Goal: Task Accomplishment & Management: Use online tool/utility

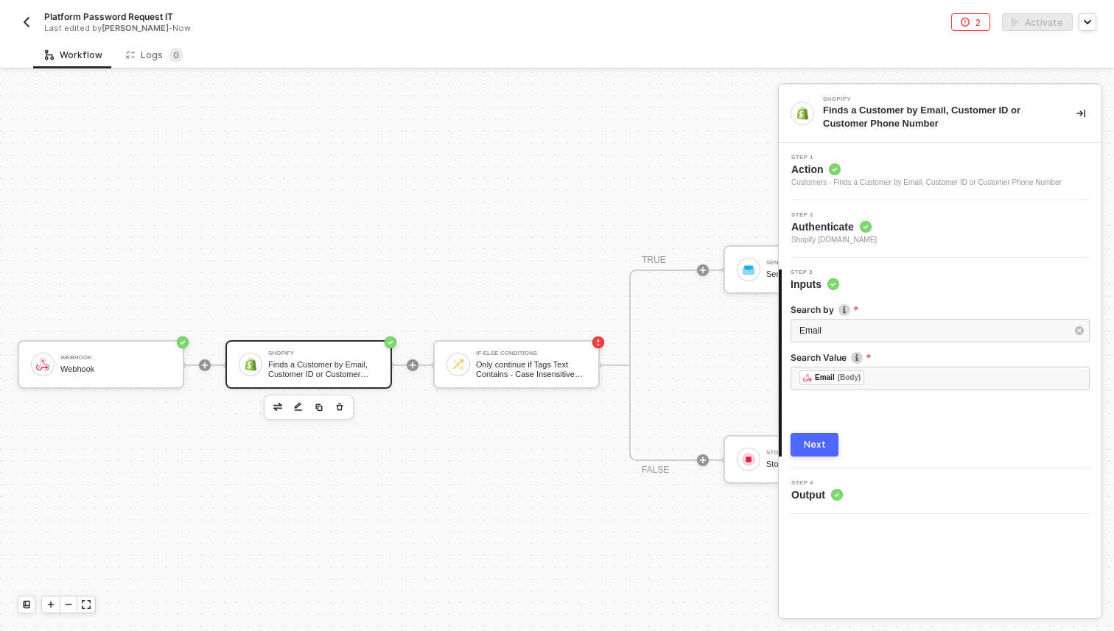
scroll to position [27, 0]
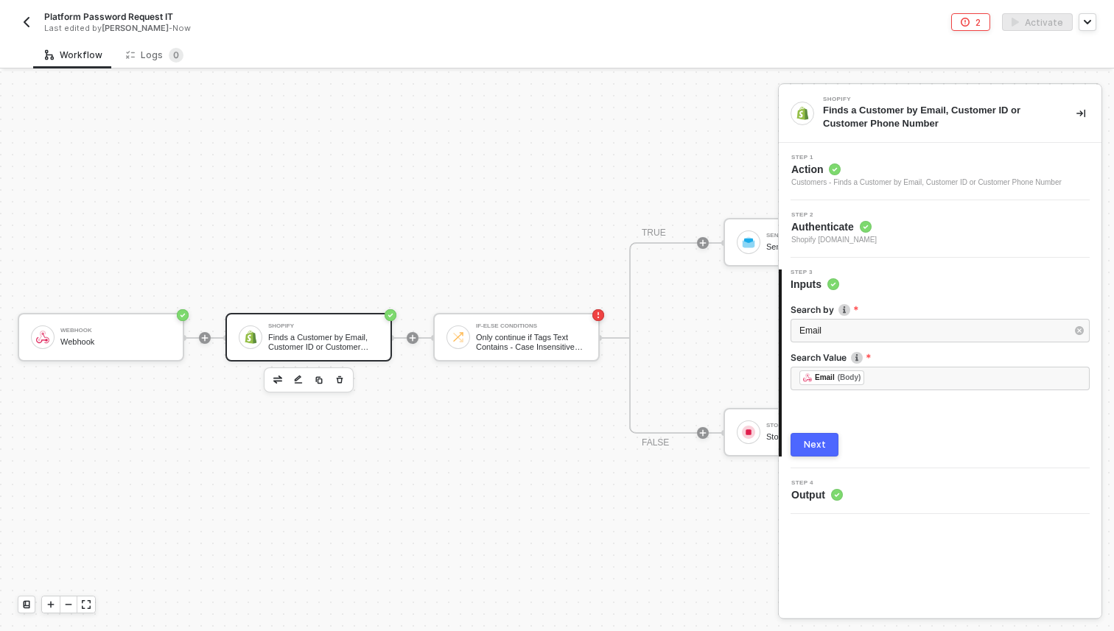
click at [427, 174] on div "Webhook Webhook Shopify Finds a Customer by Email, Customer ID or Customer Phon…" at bounding box center [505, 337] width 1011 height 587
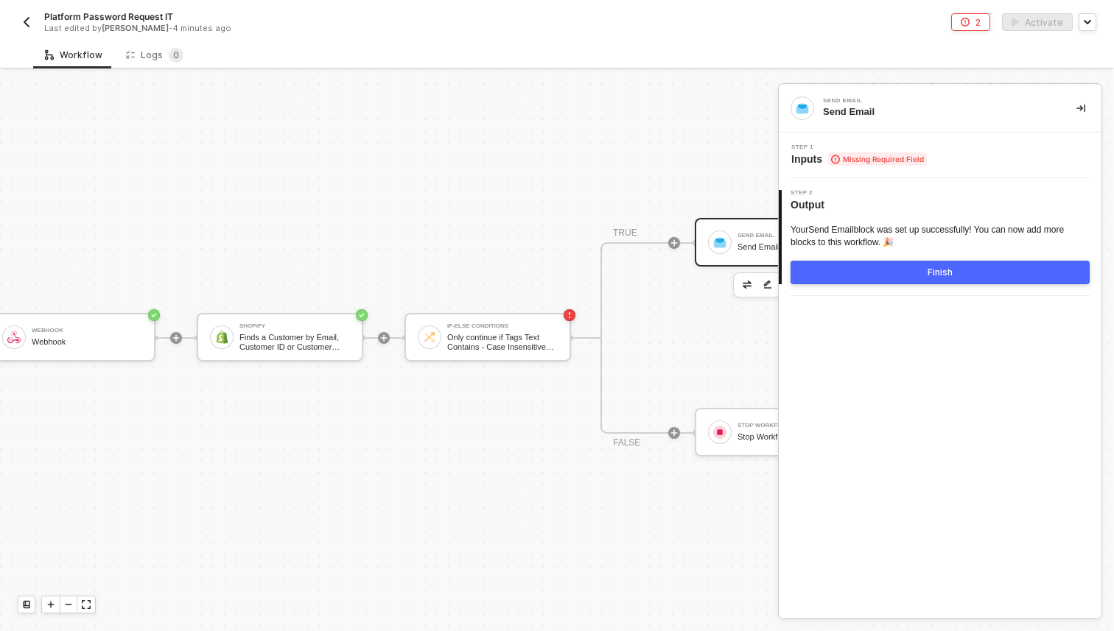
scroll to position [27, 45]
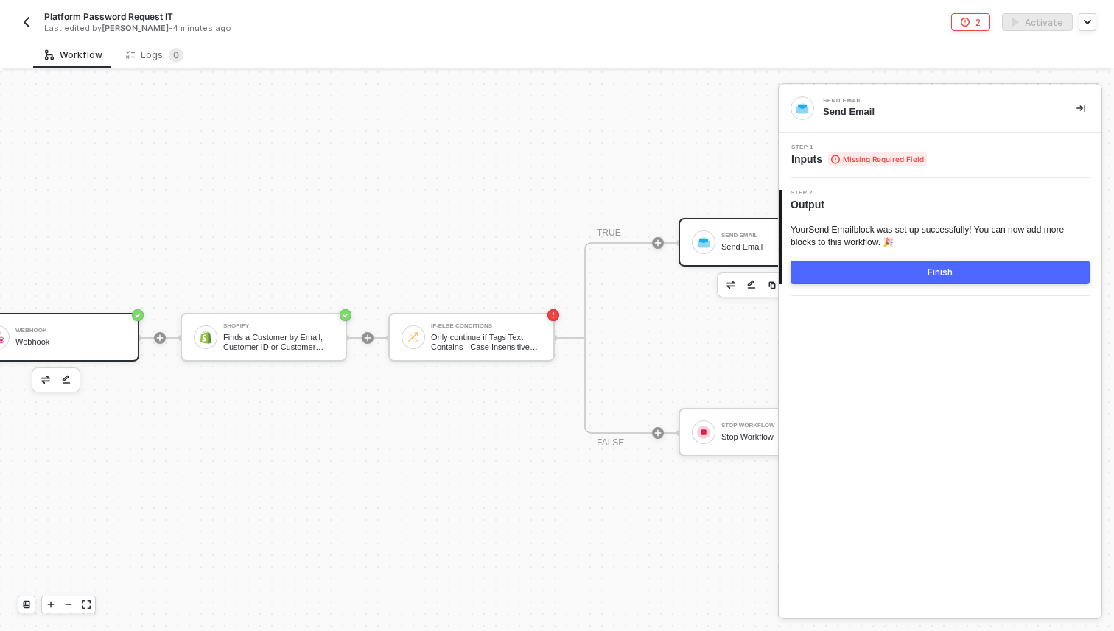
click at [83, 358] on div "Webhook Webhook" at bounding box center [56, 337] width 166 height 49
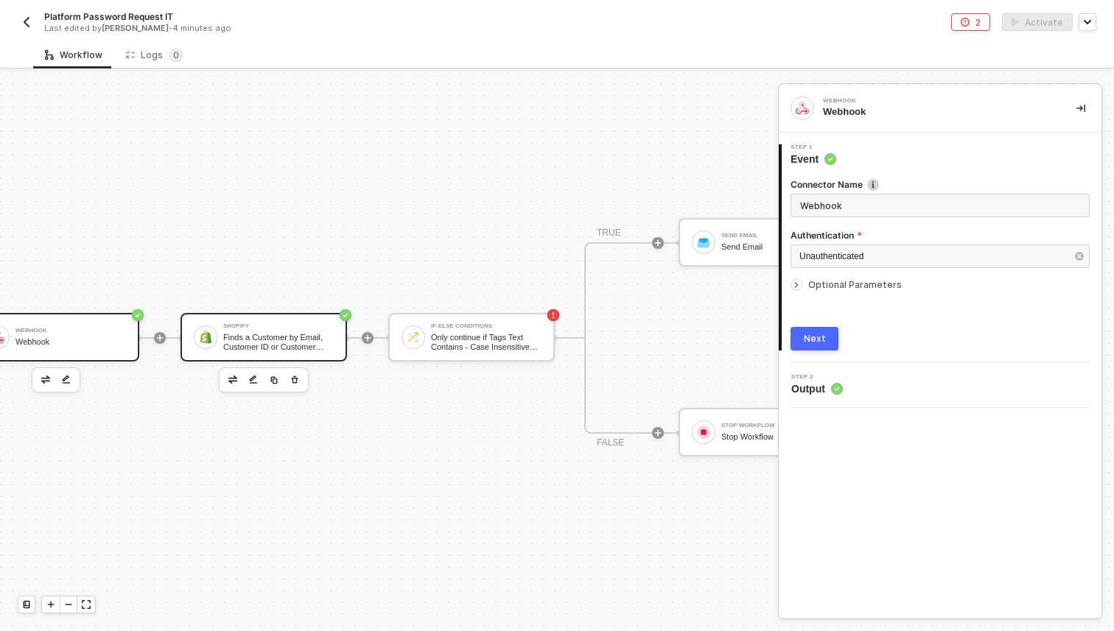
click at [281, 356] on div "Shopify Finds a Customer by Email, Customer ID or Customer Phone Number" at bounding box center [263, 337] width 166 height 49
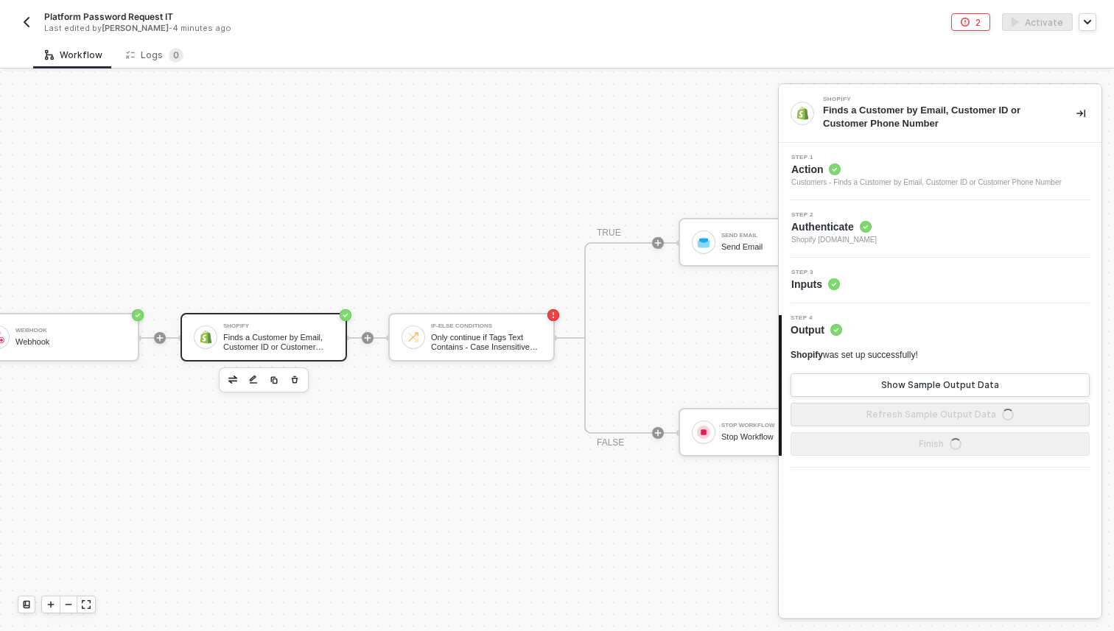
click at [832, 292] on div "Step 3 Inputs" at bounding box center [940, 281] width 323 height 46
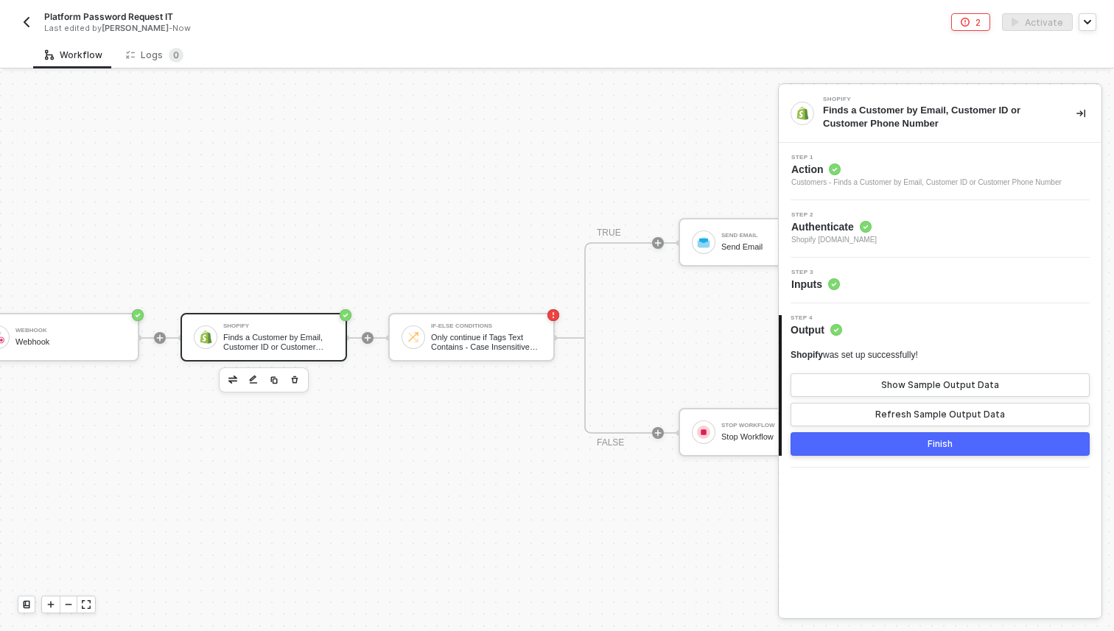
click at [829, 287] on circle at bounding box center [833, 284] width 11 height 11
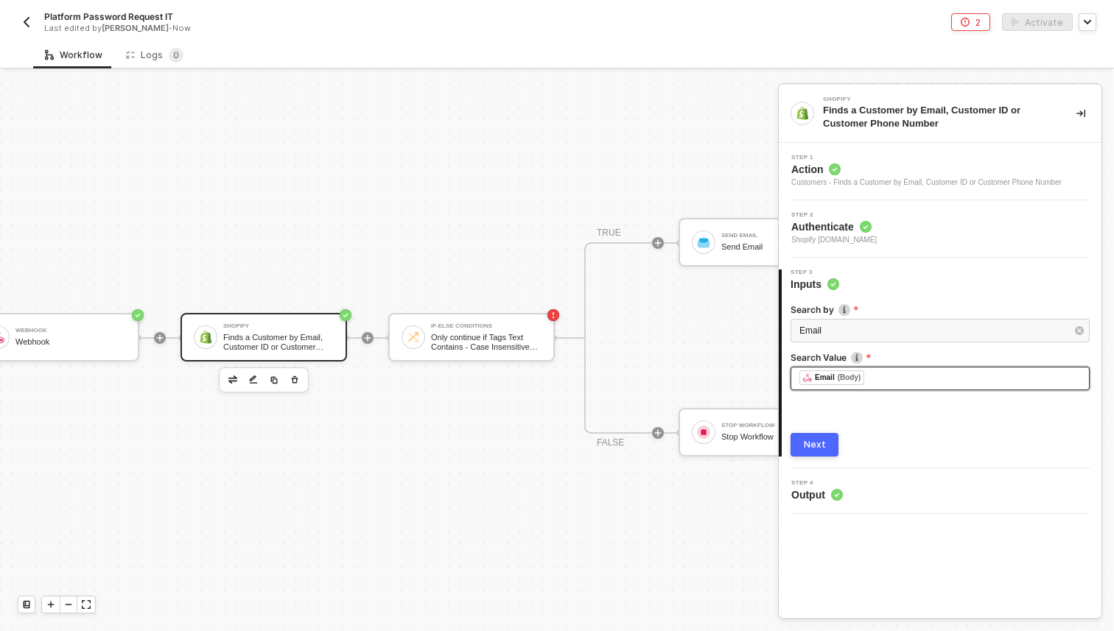
click at [882, 373] on div "﻿ ﻿ Email (Body) ﻿" at bounding box center [939, 379] width 281 height 16
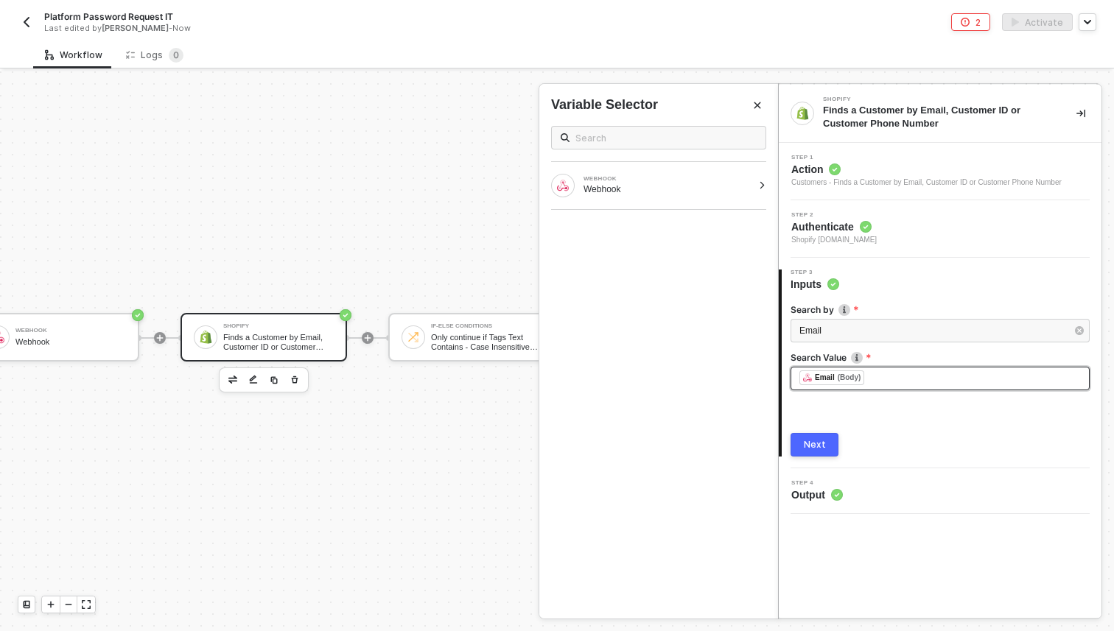
click at [882, 373] on div "﻿ ﻿ Email (Body) ﻿" at bounding box center [939, 379] width 281 height 16
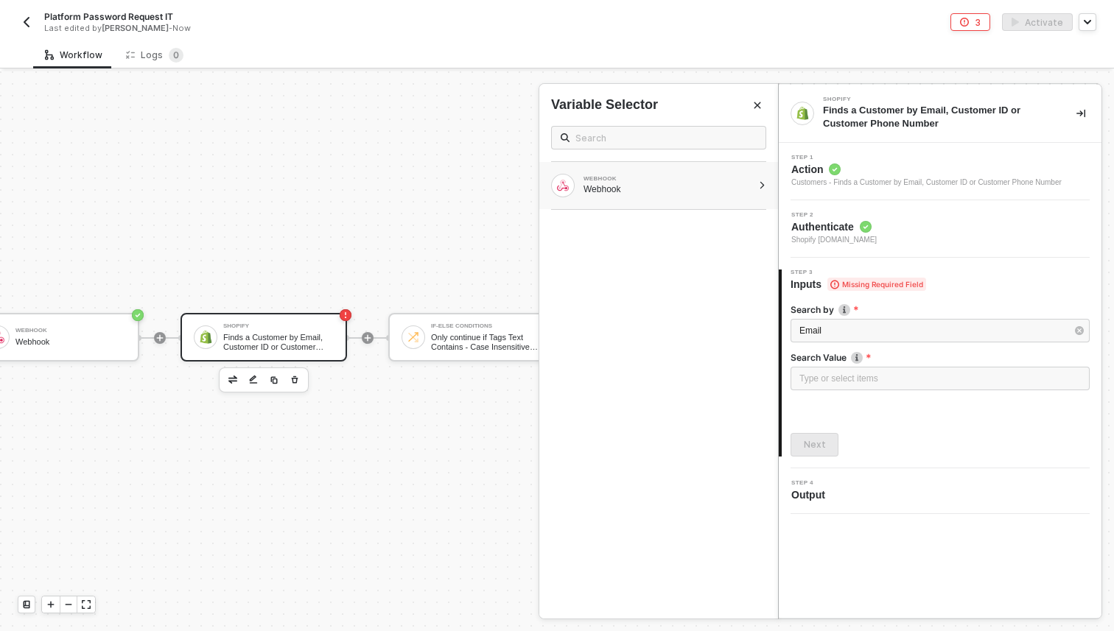
click at [623, 198] on div "WEBHOOK Webhook" at bounding box center [658, 185] width 239 height 47
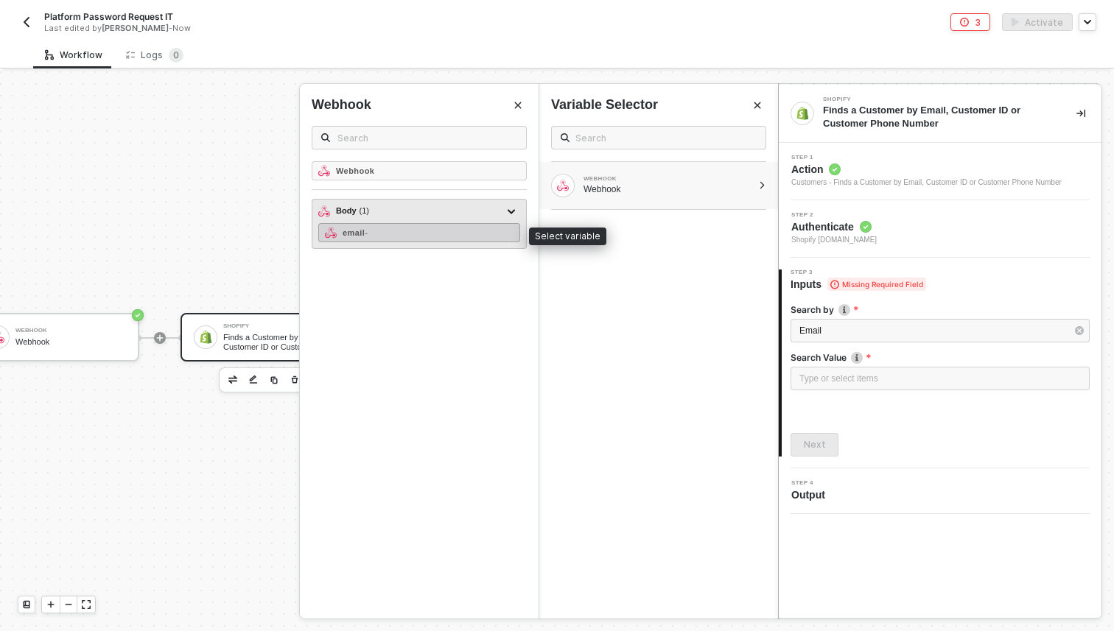
click at [438, 234] on div "email -" at bounding box center [419, 232] width 202 height 19
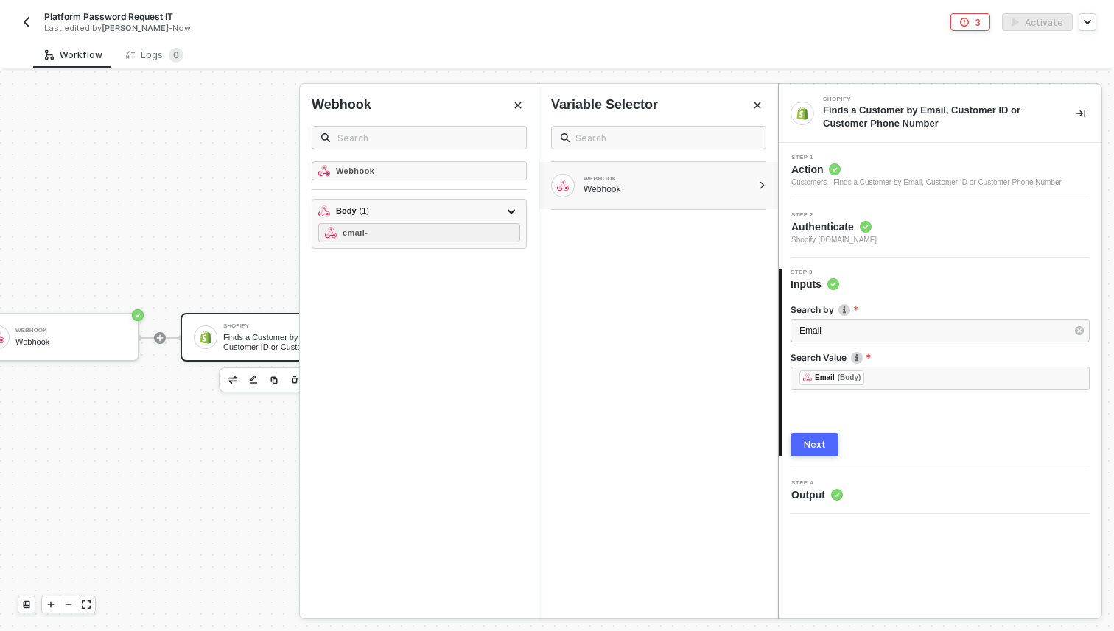
click at [818, 436] on button "Next" at bounding box center [814, 445] width 48 height 24
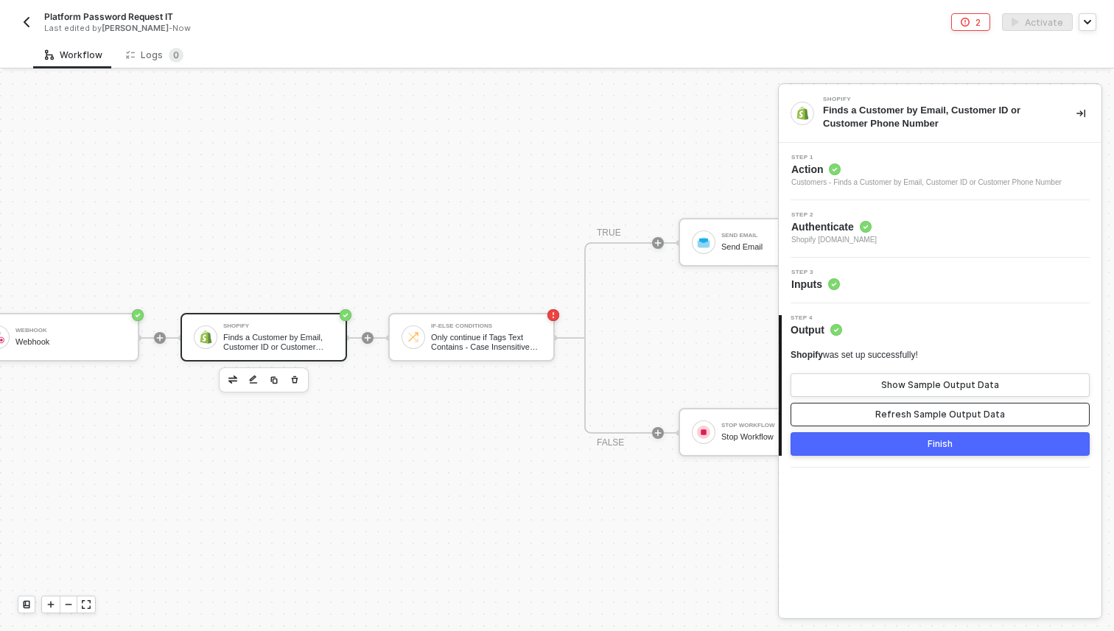
click at [902, 410] on div "Refresh Sample Output Data" at bounding box center [940, 415] width 130 height 12
click at [889, 452] on button "Finish" at bounding box center [939, 444] width 299 height 24
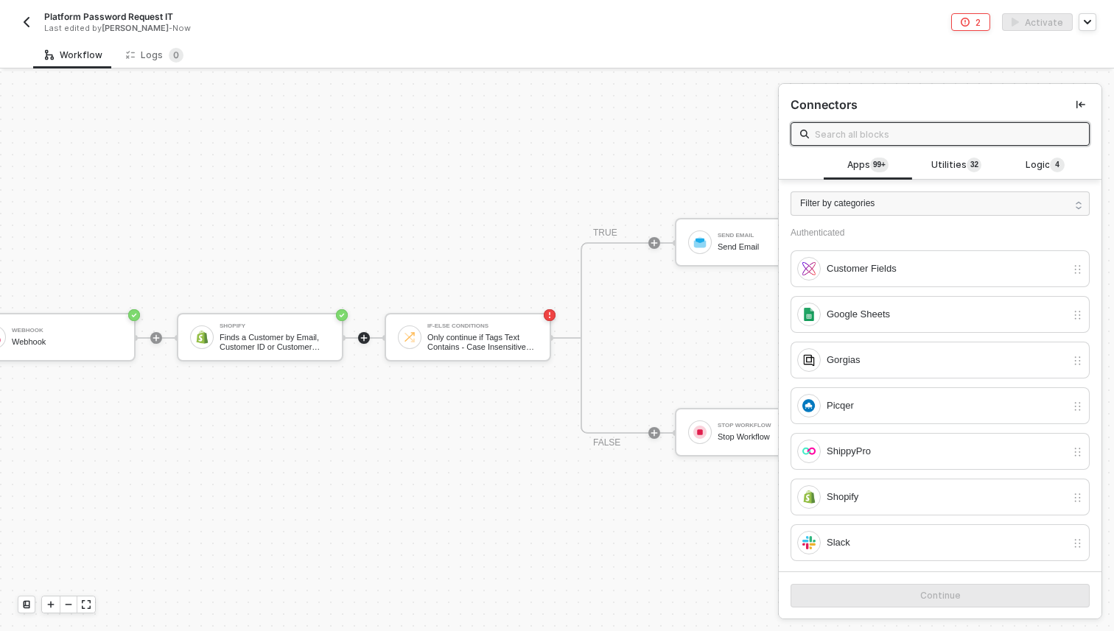
scroll to position [27, 0]
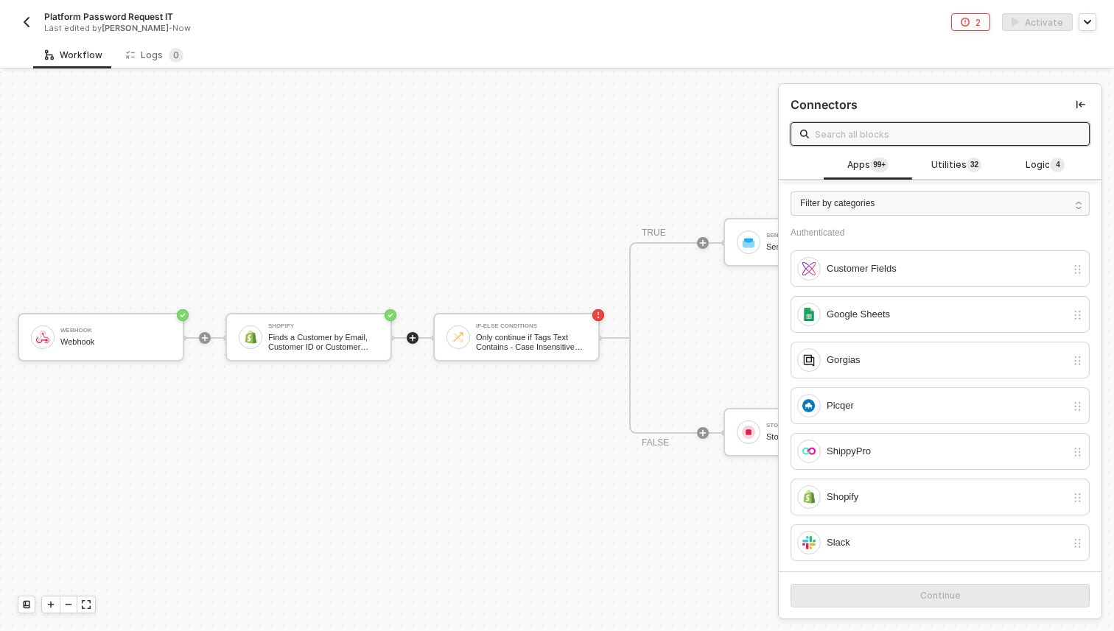
click at [97, 312] on div "Webhook Webhook Shopify Finds a Customer by Email, Customer ID or Customer Phon…" at bounding box center [505, 337] width 1011 height 587
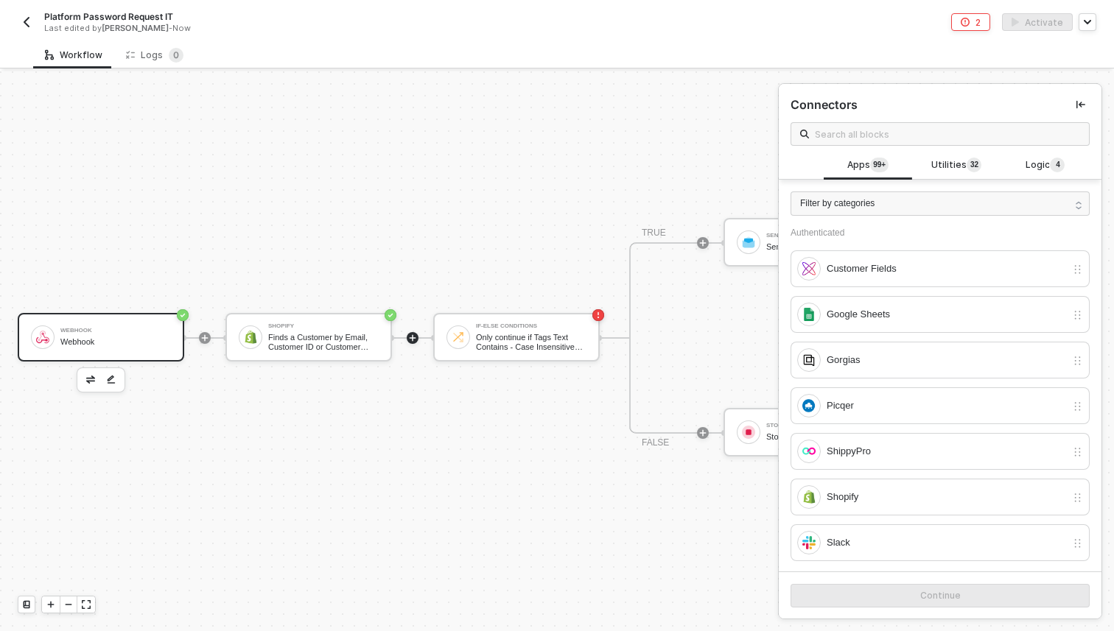
click at [105, 328] on div "Webhook" at bounding box center [115, 331] width 110 height 6
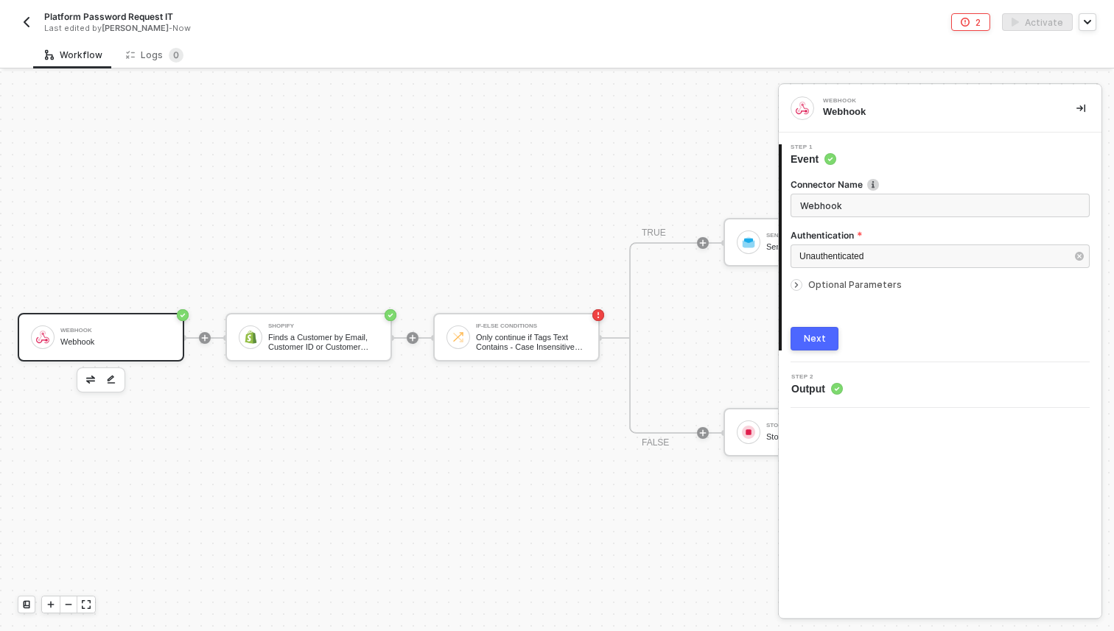
click at [792, 284] on icon "icon-arrow-right-small" at bounding box center [796, 285] width 9 height 9
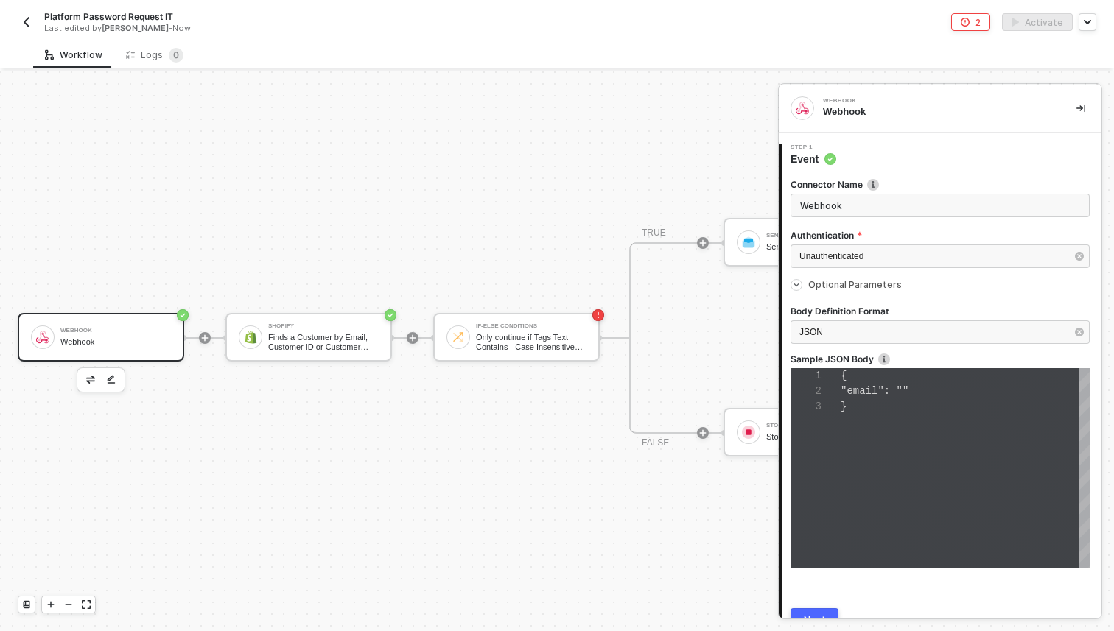
scroll to position [31, 0]
click at [795, 288] on icon "icon-arrow-right-small" at bounding box center [796, 285] width 9 height 9
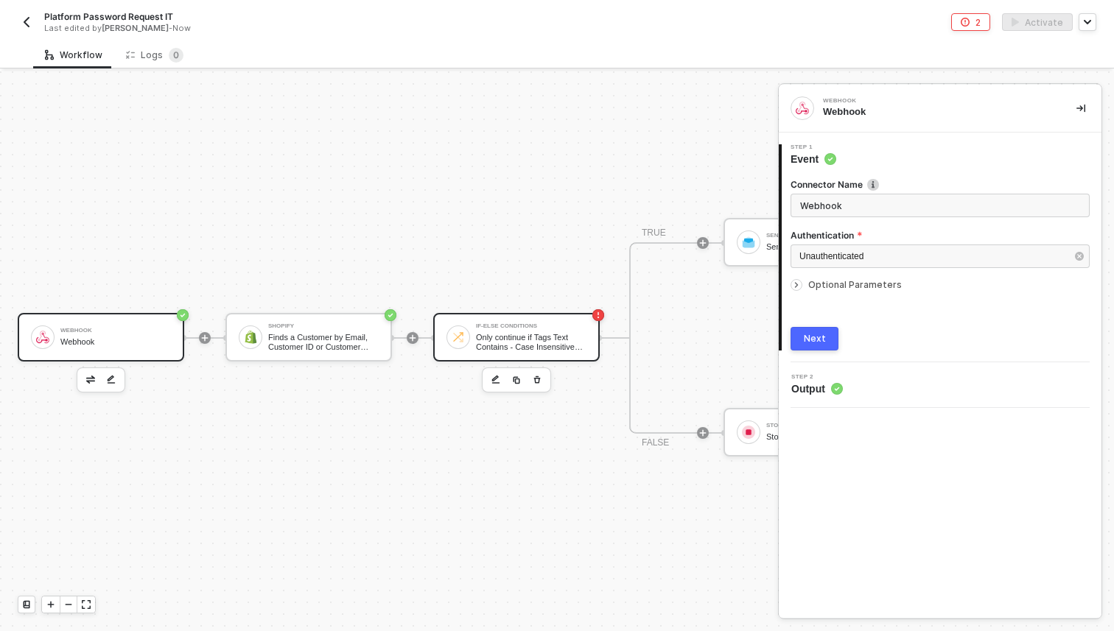
click at [499, 348] on div "Only continue if Tags Text Contains - Case Insensitive Approved" at bounding box center [531, 342] width 110 height 18
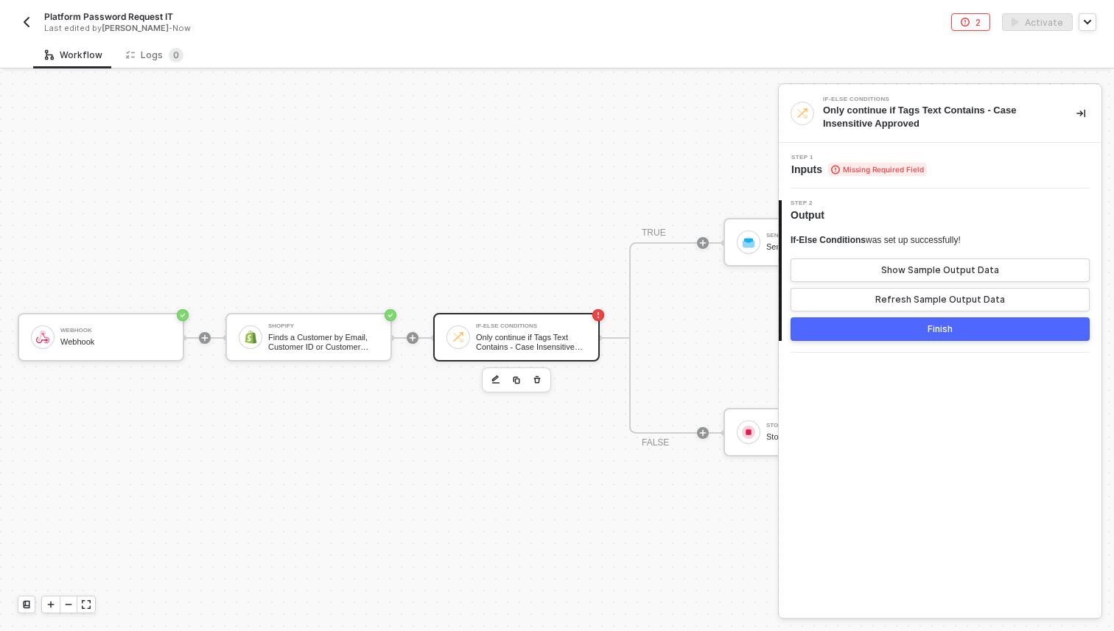
click at [815, 162] on span "Inputs Missing Required Field" at bounding box center [859, 169] width 136 height 15
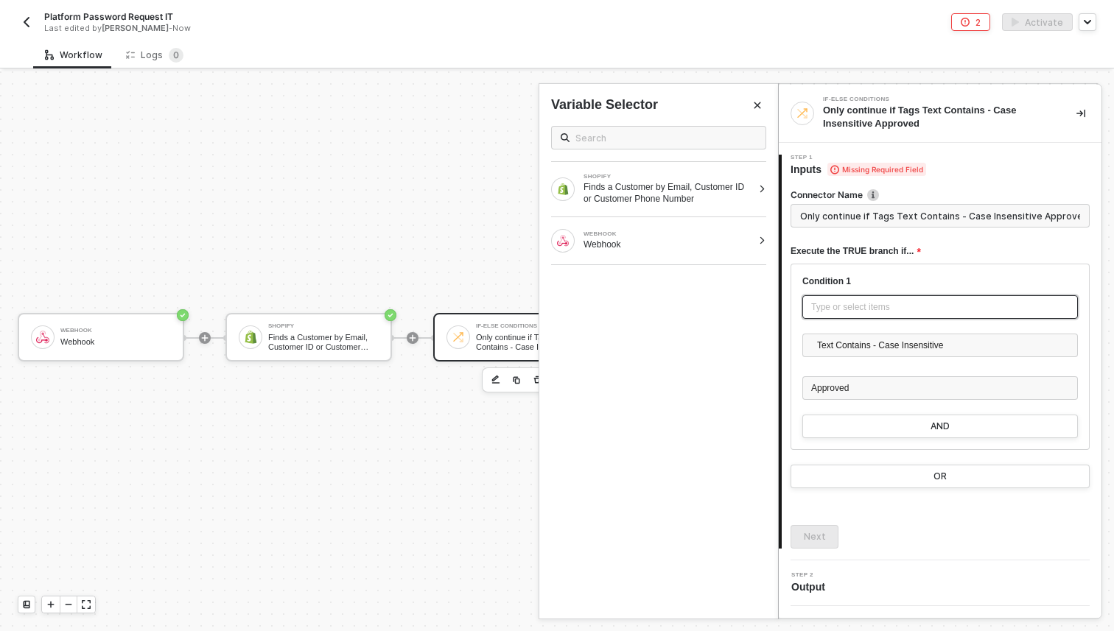
click at [863, 304] on div "Type or select items ﻿" at bounding box center [940, 308] width 258 height 14
click at [619, 169] on div "SHOPIFY Finds a Customer by Email, Customer ID or Customer Phone Number" at bounding box center [658, 189] width 239 height 55
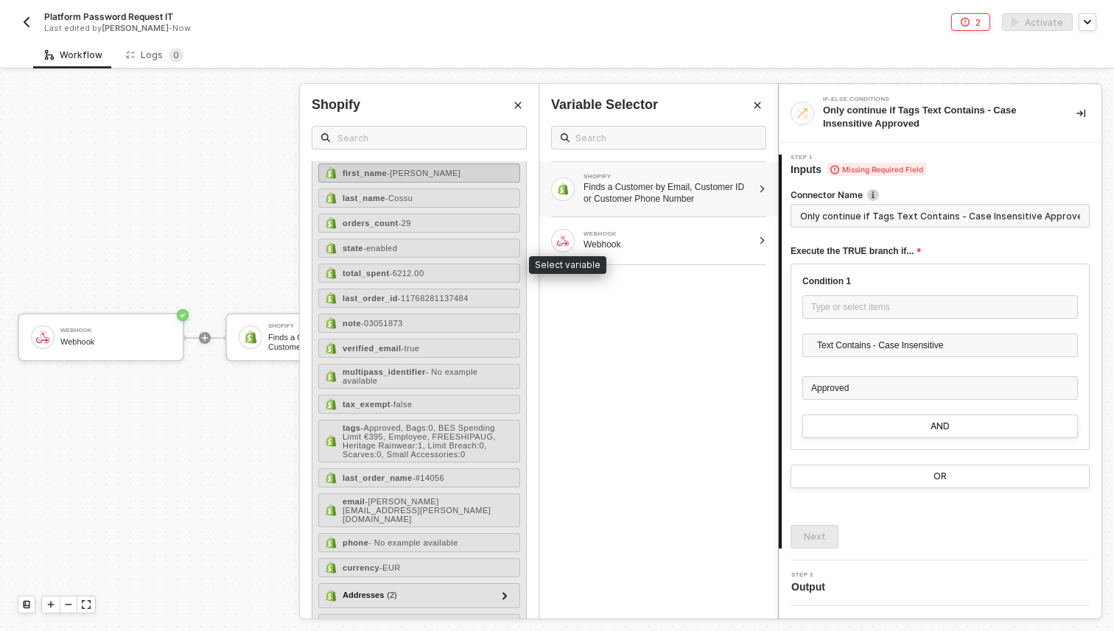
scroll to position [264, 0]
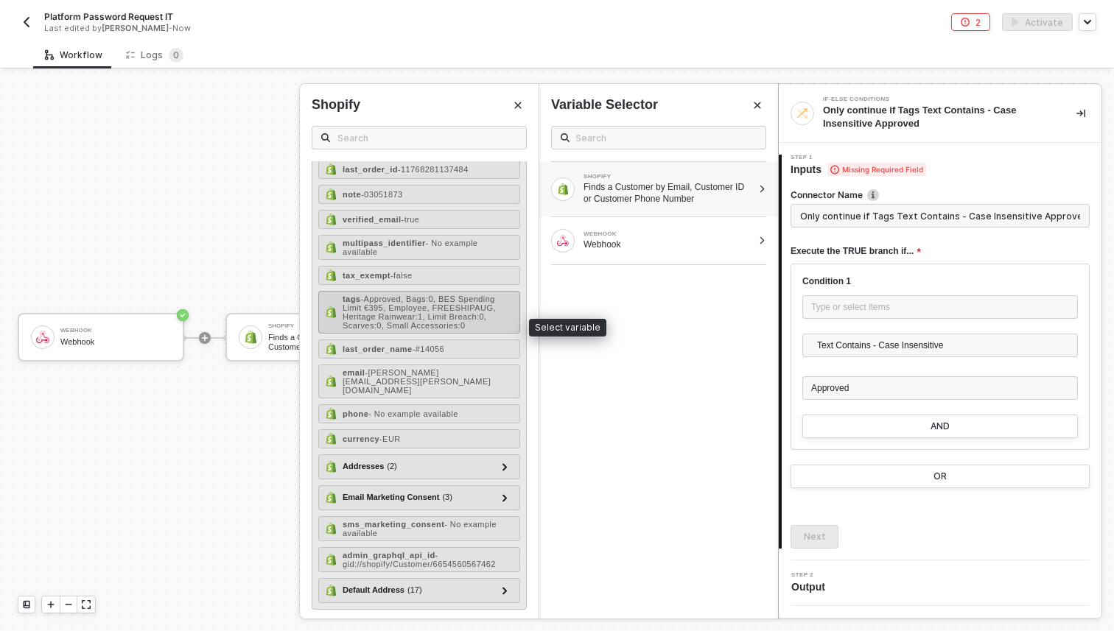
click at [407, 330] on span "- Approved, Bags:0, BES Spending Limit €395, Employee, FREESHIPAUG, Heritage Ra…" at bounding box center [419, 312] width 153 height 35
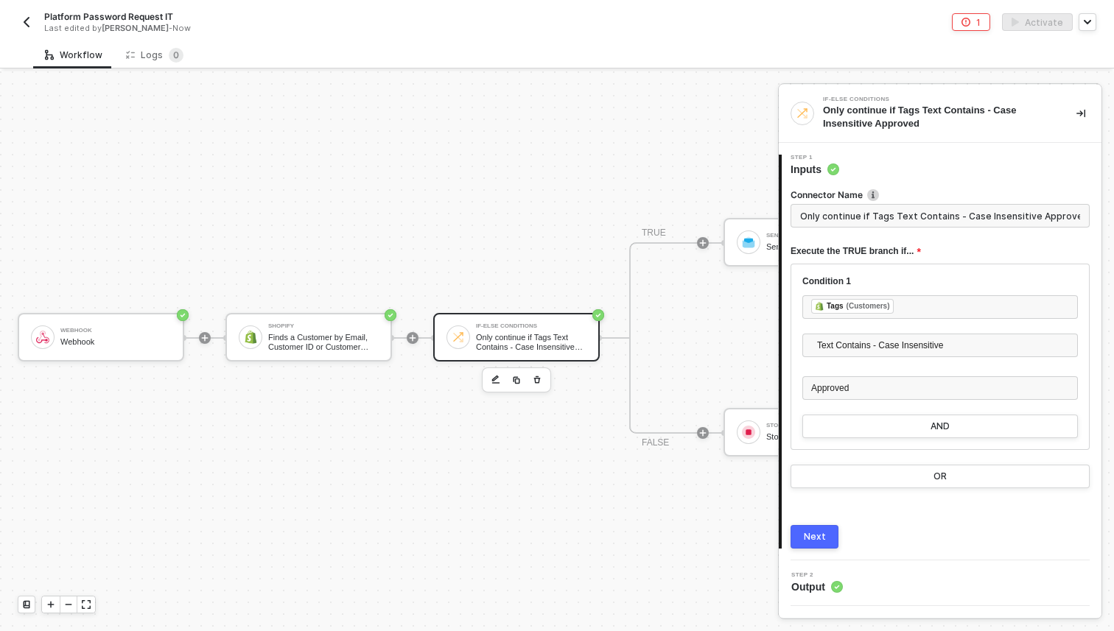
click at [826, 536] on button "Next" at bounding box center [814, 537] width 48 height 24
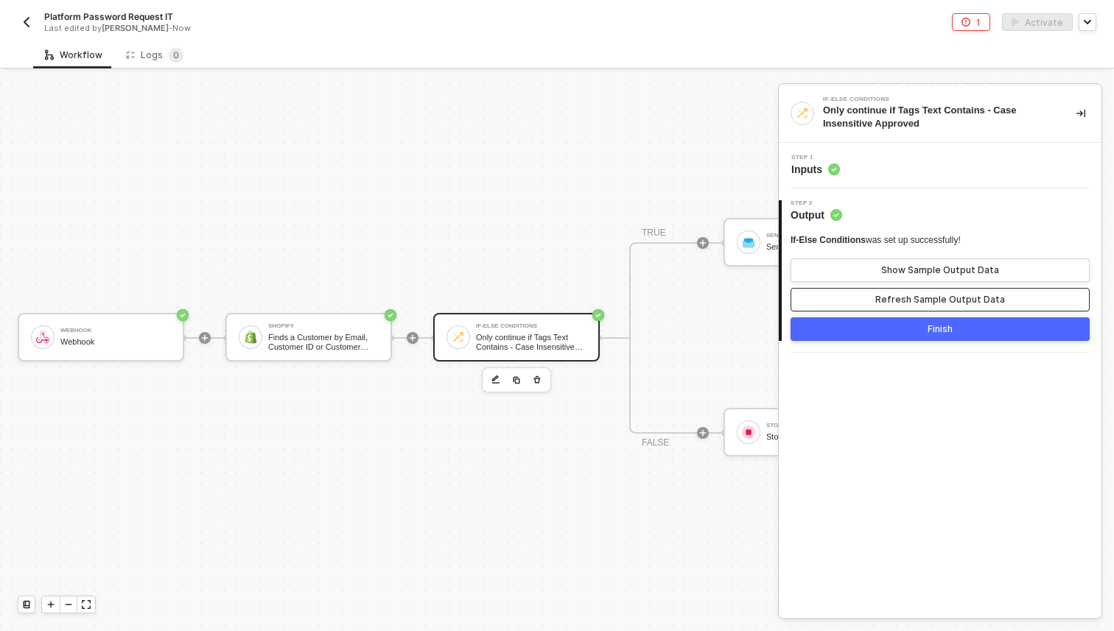
click at [840, 296] on button "Refresh Sample Output Data" at bounding box center [939, 300] width 299 height 24
click at [842, 326] on button "Finish" at bounding box center [939, 329] width 299 height 24
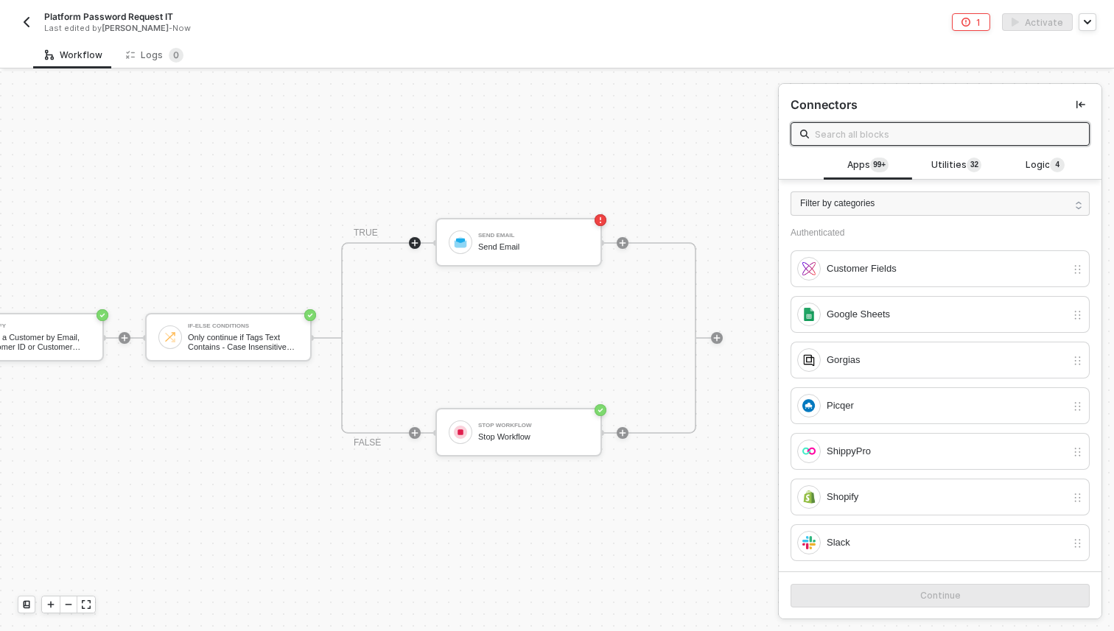
scroll to position [27, 309]
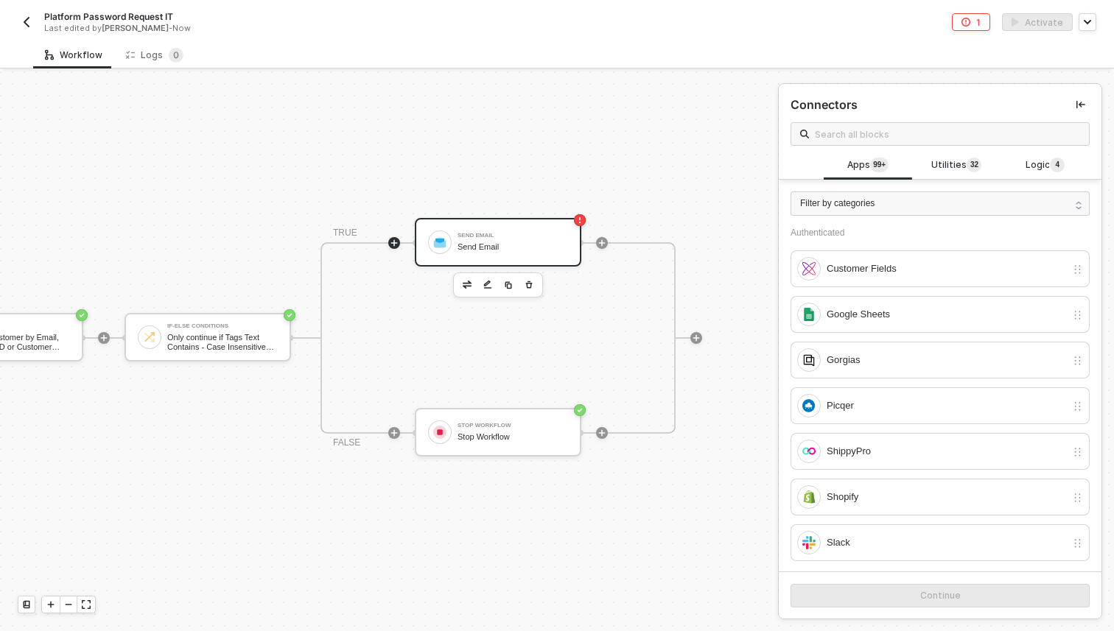
click at [513, 223] on div "Send Email Send Email" at bounding box center [498, 242] width 166 height 49
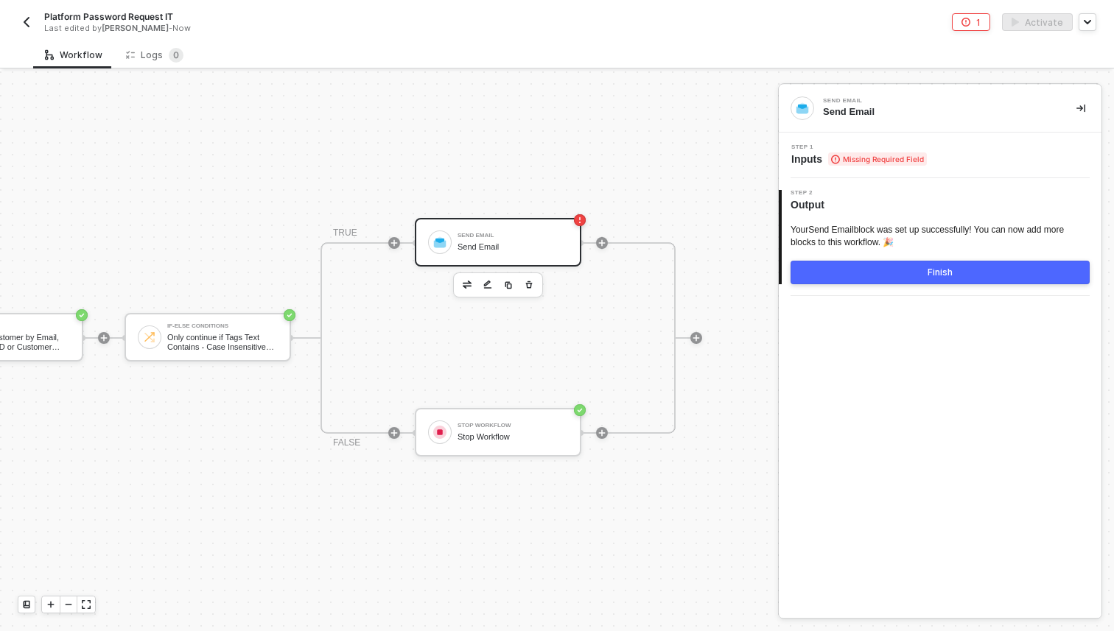
click at [832, 163] on icon at bounding box center [835, 160] width 9 height 10
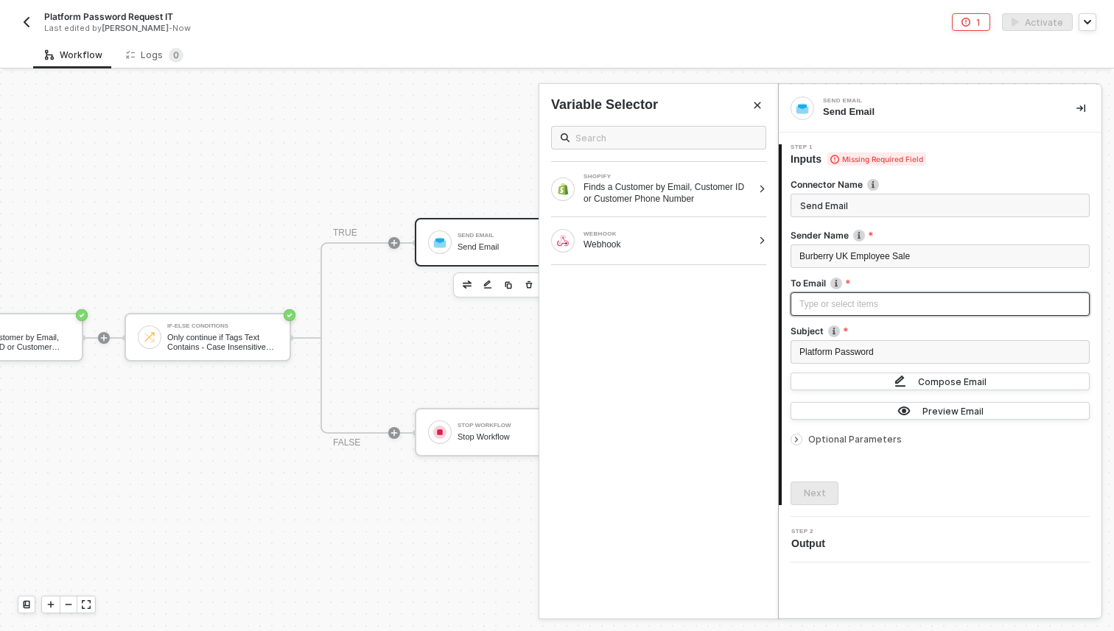
click at [879, 306] on div "Type or select items ﻿" at bounding box center [939, 305] width 281 height 14
click at [625, 203] on div "Finds a Customer by Email, Customer ID or Customer Phone Number" at bounding box center [667, 193] width 169 height 24
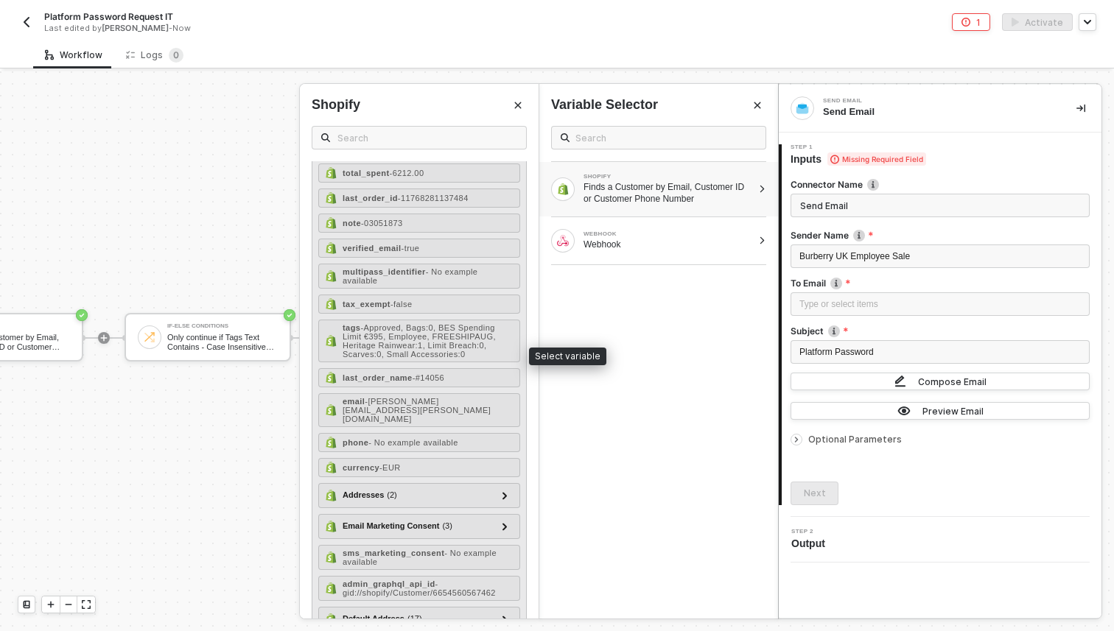
scroll to position [236, 0]
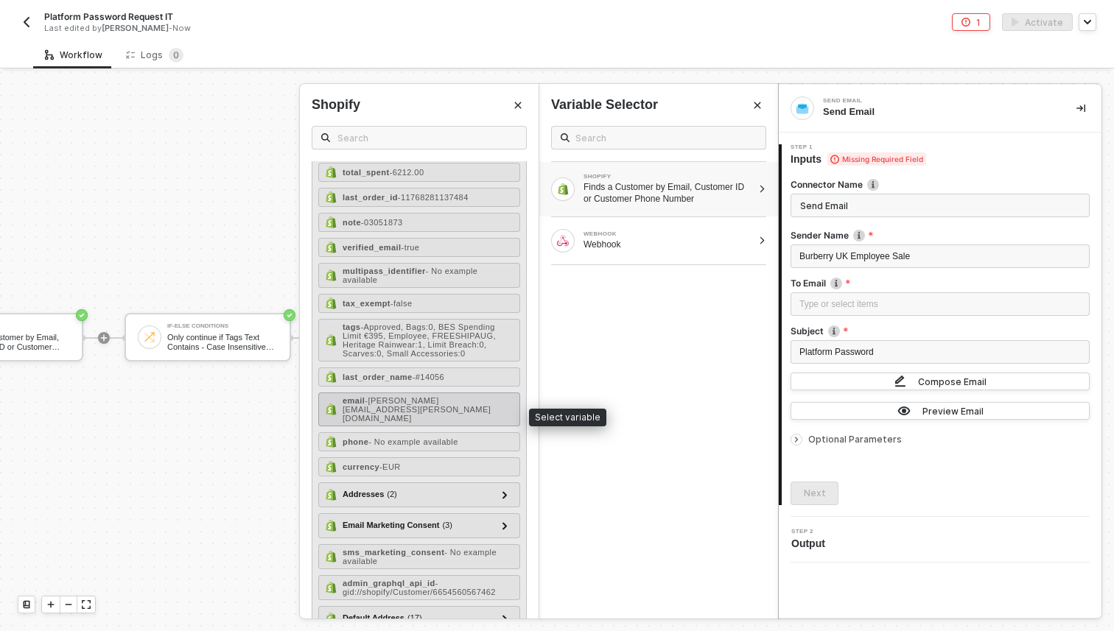
click at [404, 421] on div "email - alice.cossu@burberry.com" at bounding box center [419, 410] width 202 height 34
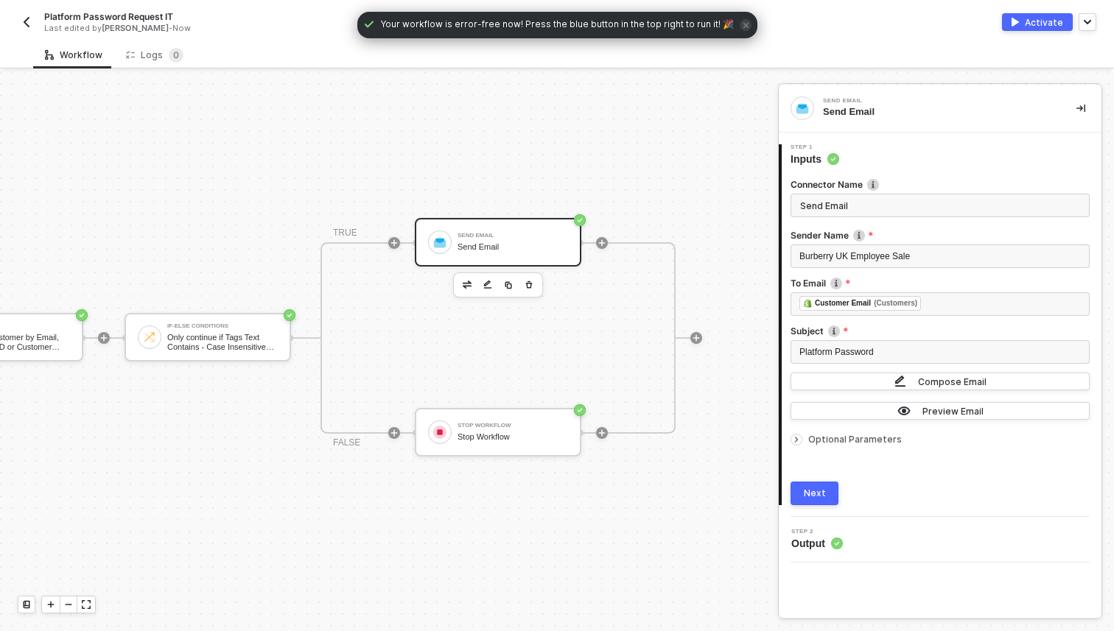
click at [826, 494] on button "Next" at bounding box center [814, 494] width 48 height 24
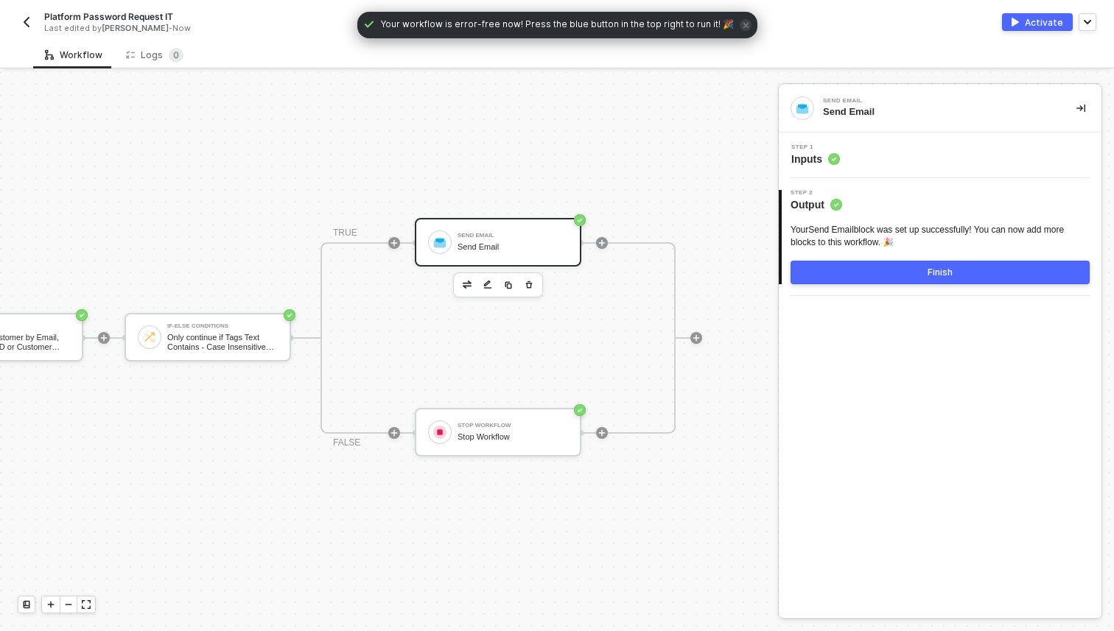
click at [897, 277] on button "Finish" at bounding box center [939, 273] width 299 height 24
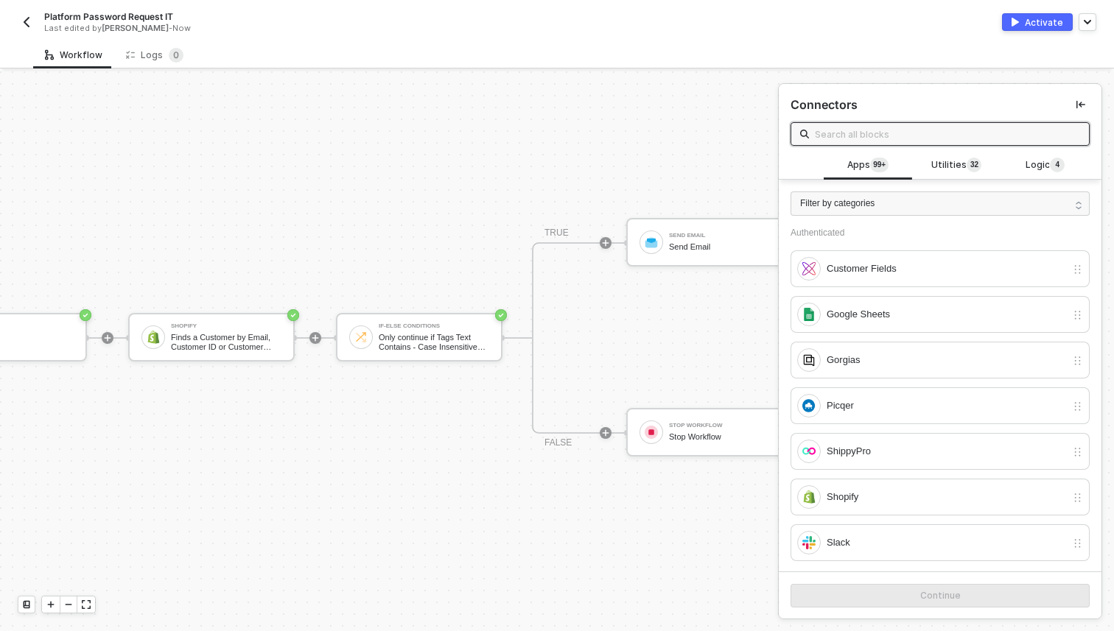
scroll to position [27, 0]
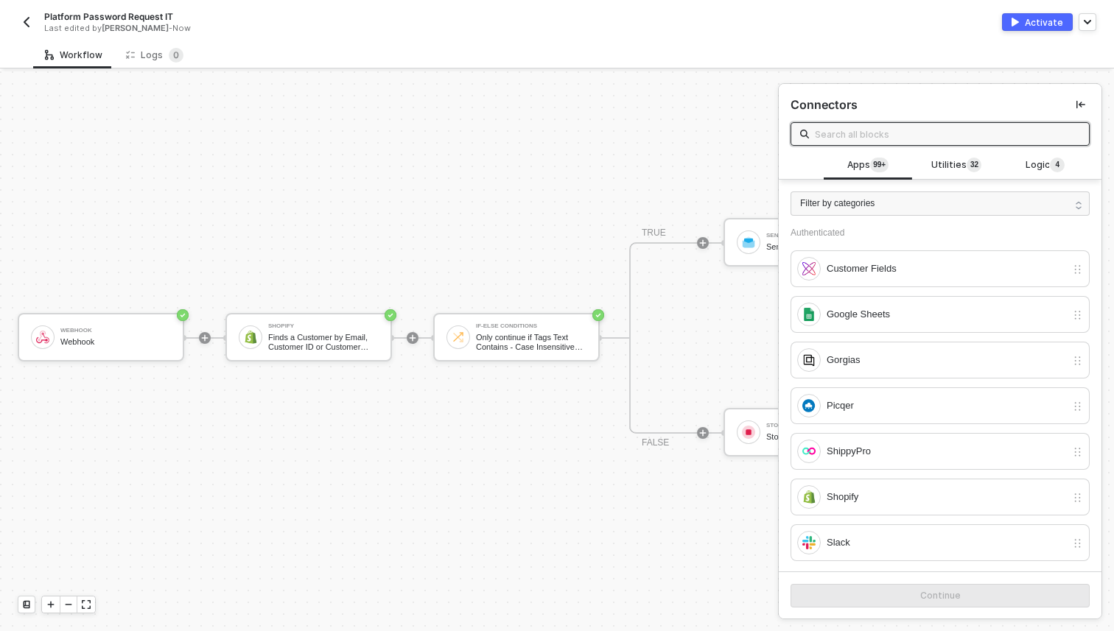
click at [34, 25] on button "button" at bounding box center [27, 22] width 18 height 18
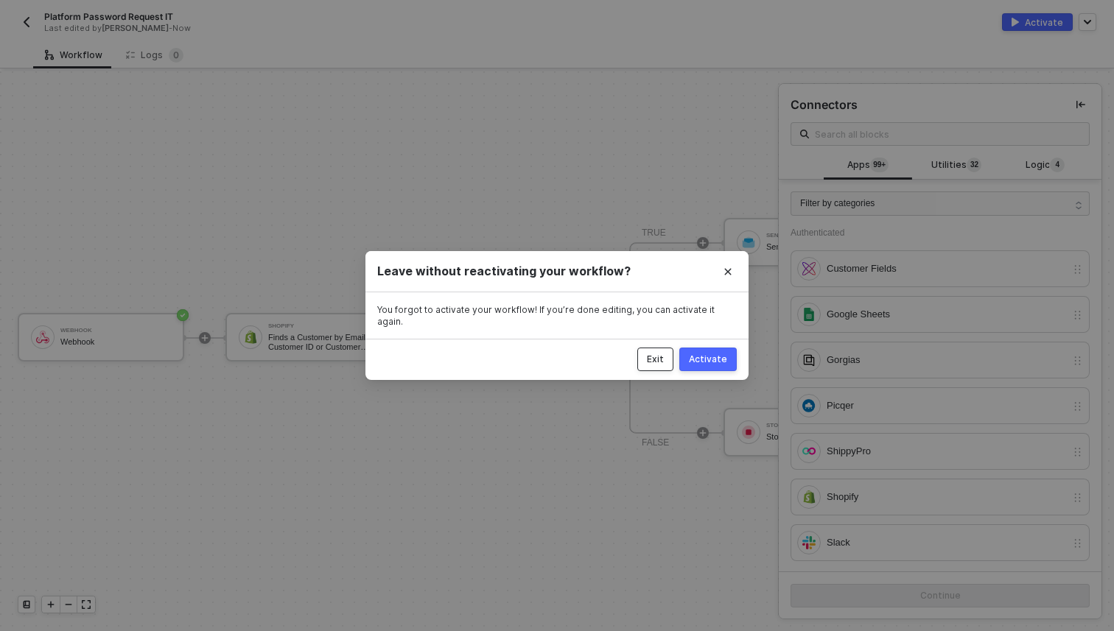
click at [668, 355] on button "Exit" at bounding box center [655, 360] width 36 height 24
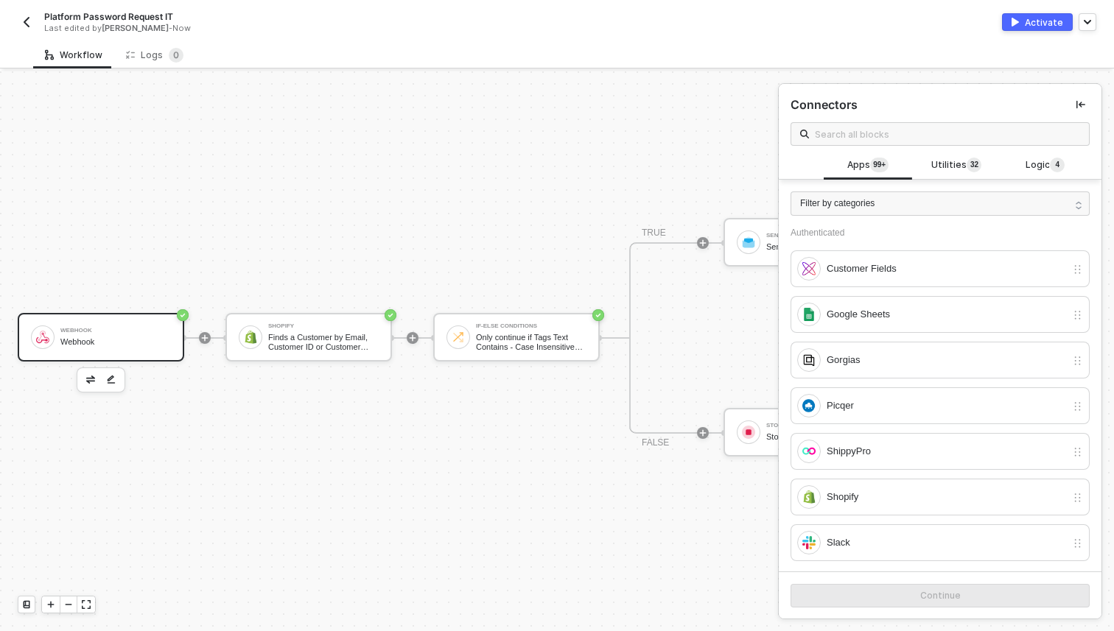
click at [141, 328] on div "Webhook" at bounding box center [115, 331] width 110 height 6
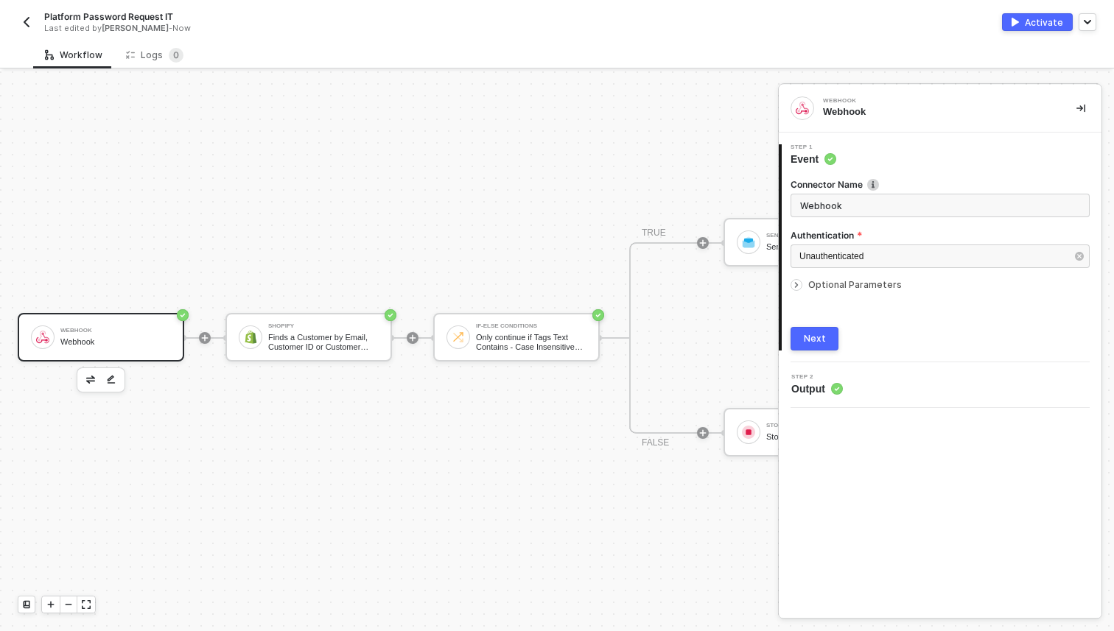
click at [792, 287] on icon "icon-arrow-right-small" at bounding box center [796, 285] width 9 height 9
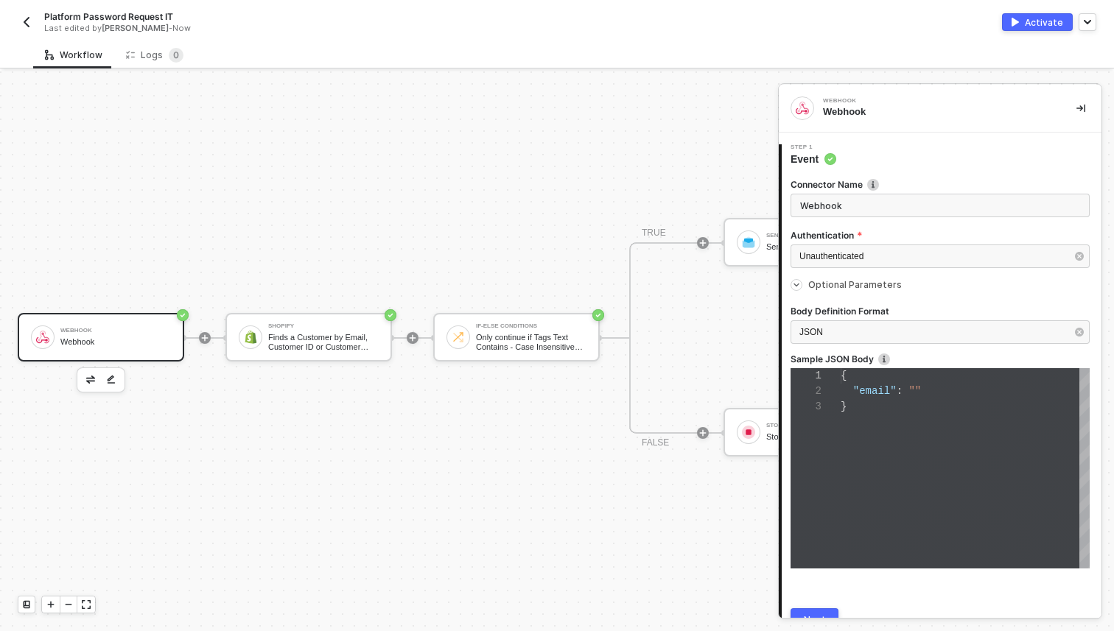
scroll to position [31, 0]
click at [798, 284] on icon "icon-arrow-right-small" at bounding box center [796, 285] width 4 height 2
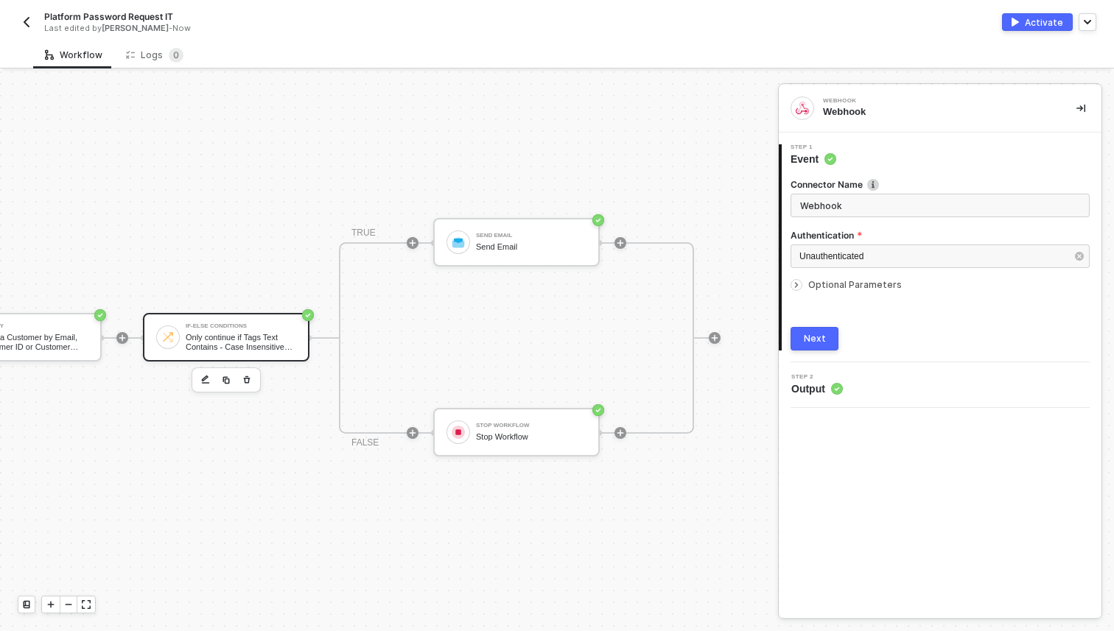
scroll to position [27, 325]
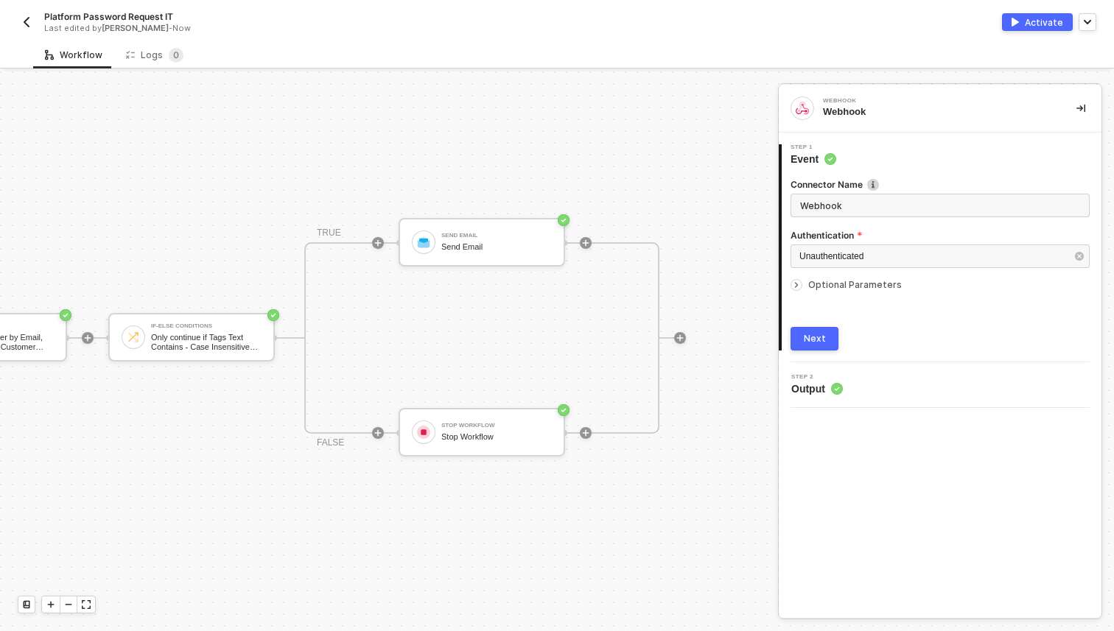
click at [192, 166] on div "Webhook Webhook Shopify Finds a Customer by Email, Customer ID or Customer Phon…" at bounding box center [180, 337] width 1011 height 587
click at [26, 26] on img "button" at bounding box center [27, 22] width 12 height 12
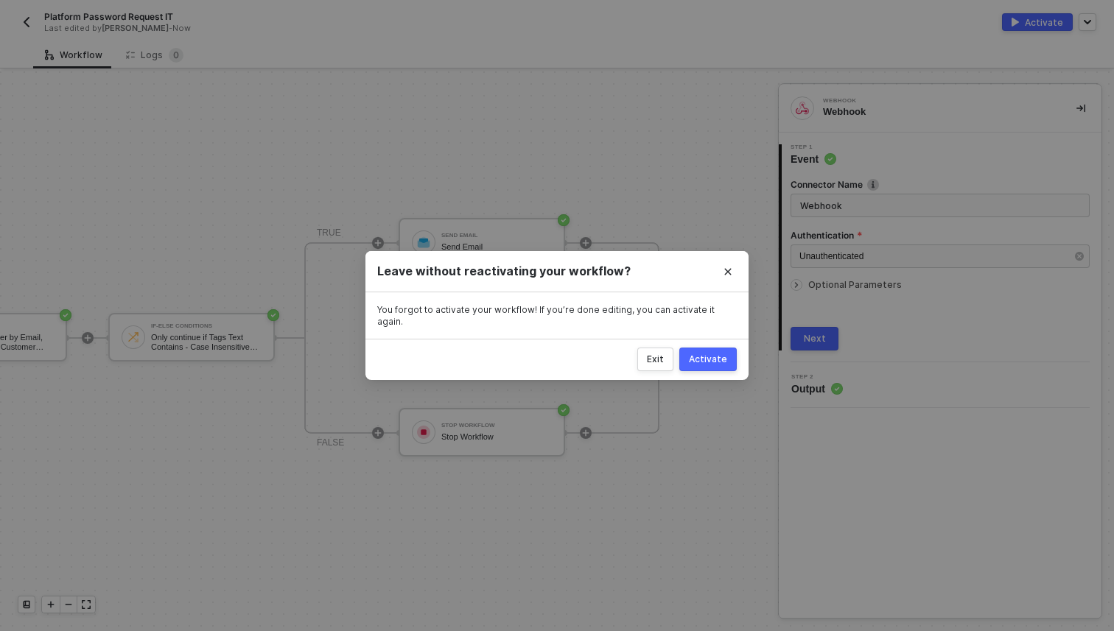
click at [721, 360] on button "Activate" at bounding box center [707, 360] width 57 height 24
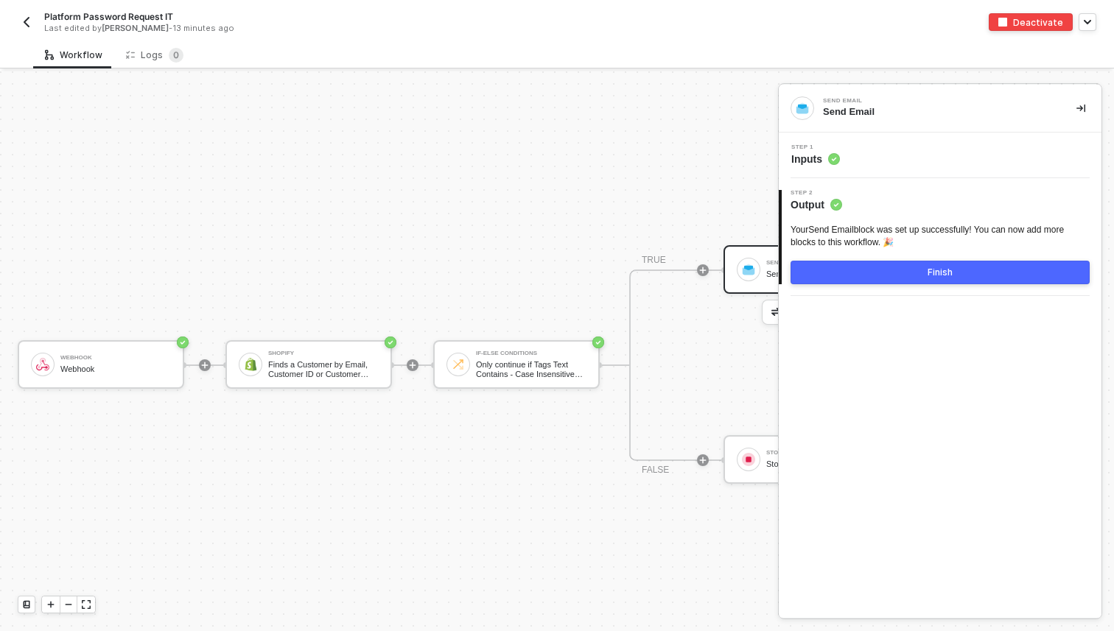
scroll to position [27, 0]
